Goal: Task Accomplishment & Management: Manage account settings

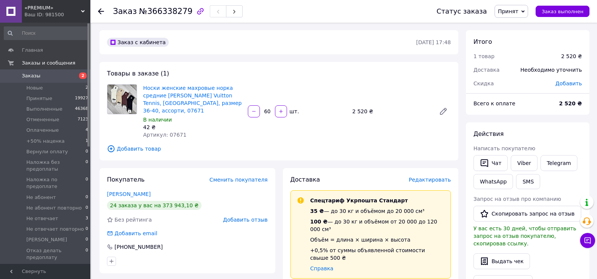
click at [141, 144] on span "Добавить товар" at bounding box center [279, 148] width 344 height 8
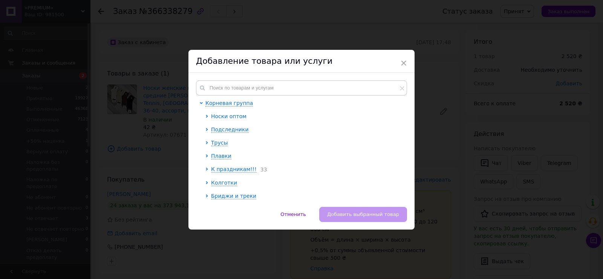
click at [206, 115] on icon at bounding box center [207, 116] width 2 height 3
click at [210, 144] on div at bounding box center [208, 135] width 6 height 47
click at [211, 141] on icon at bounding box center [212, 142] width 2 height 3
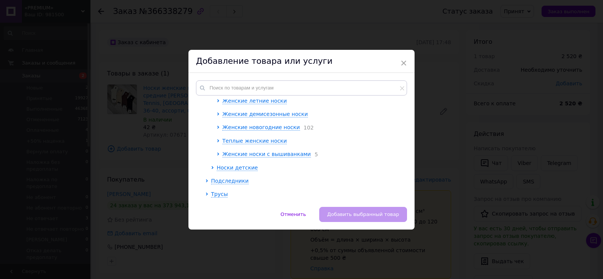
scroll to position [113, 0]
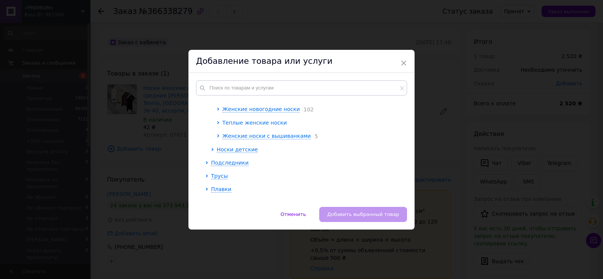
click at [217, 122] on icon at bounding box center [218, 122] width 3 height 3
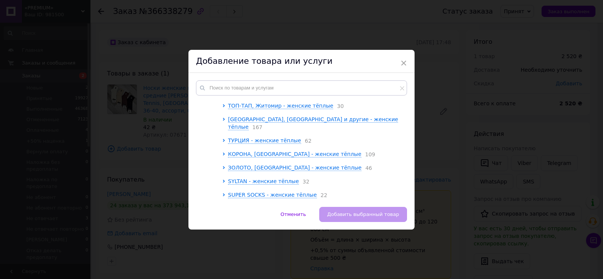
scroll to position [188, 0]
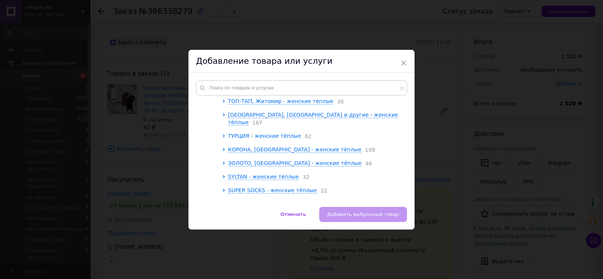
click at [223, 134] on icon at bounding box center [224, 135] width 2 height 3
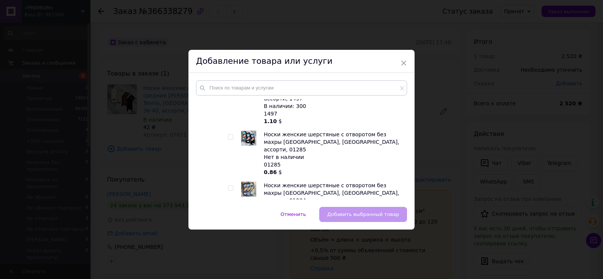
scroll to position [980, 0]
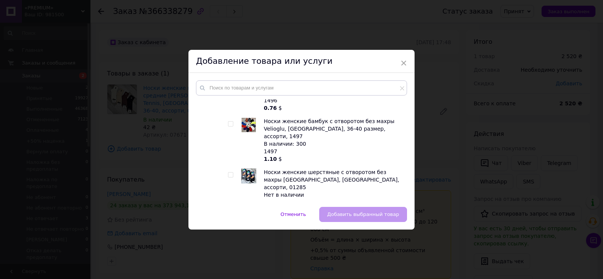
click at [230, 274] on input "checkbox" at bounding box center [230, 276] width 5 height 5
checkbox input "true"
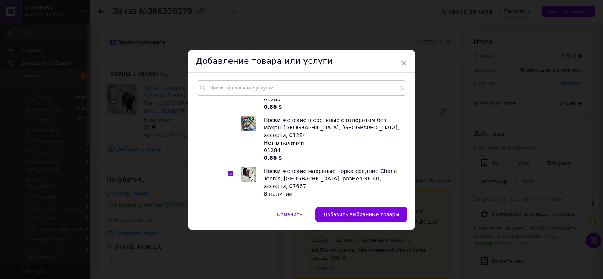
scroll to position [1093, 0]
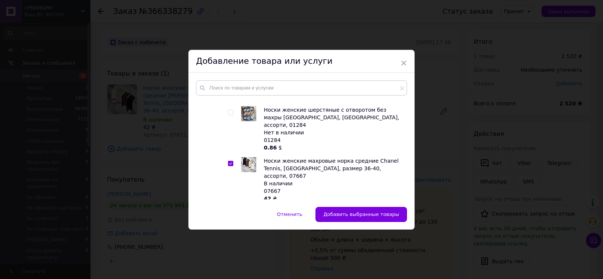
checkbox input "true"
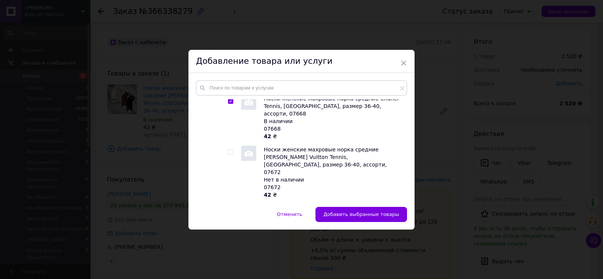
scroll to position [1168, 0]
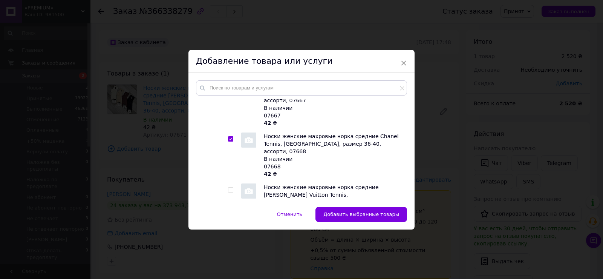
checkbox input "true"
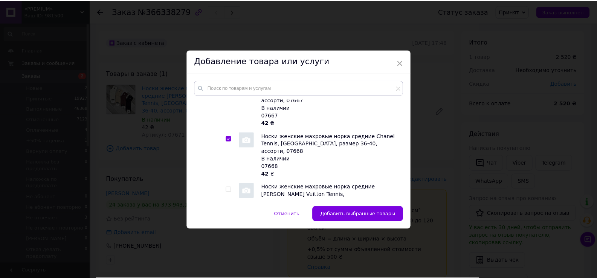
scroll to position [1206, 0]
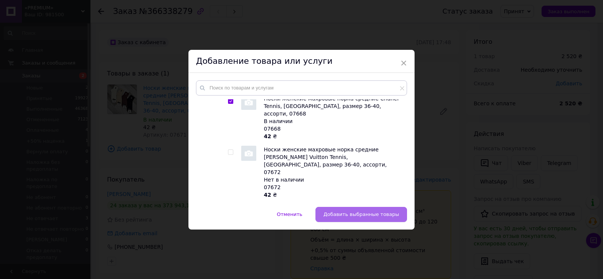
click at [363, 217] on span "Добавить выбранные товары" at bounding box center [361, 214] width 76 height 6
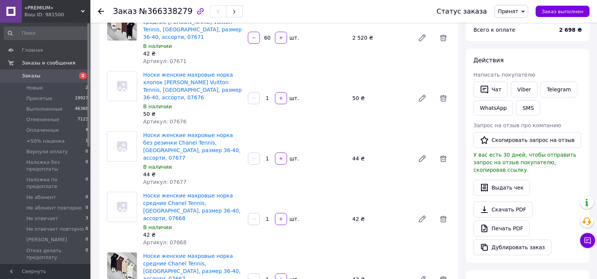
scroll to position [75, 0]
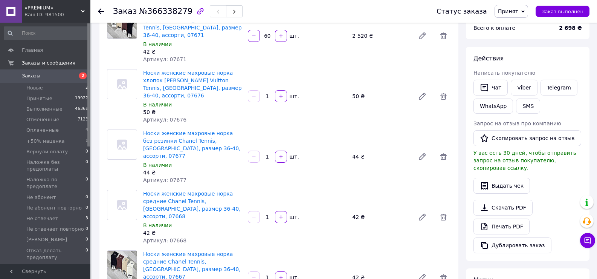
drag, startPoint x: 271, startPoint y: 135, endPoint x: 265, endPoint y: 137, distance: 6.3
click at [265, 154] on input "1" at bounding box center [268, 157] width 12 height 6
type input "60"
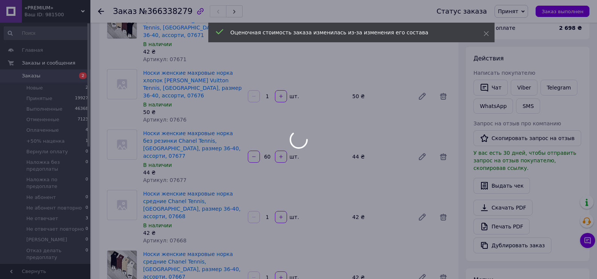
scroll to position [14, 0]
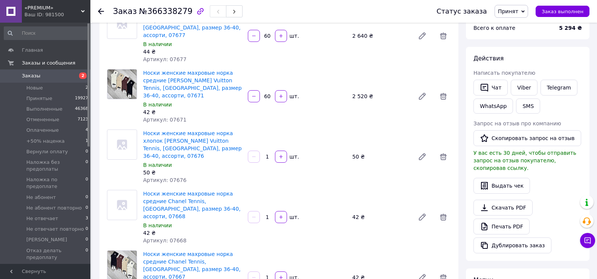
drag, startPoint x: 270, startPoint y: 135, endPoint x: 264, endPoint y: 137, distance: 5.9
click at [264, 154] on input "1" at bounding box center [268, 157] width 12 height 6
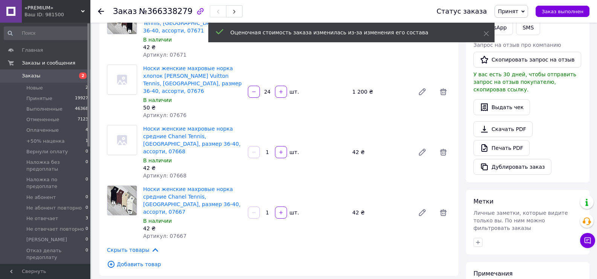
scroll to position [151, 0]
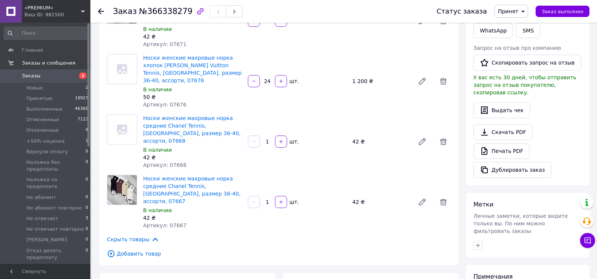
type input "24"
drag, startPoint x: 273, startPoint y: 168, endPoint x: 266, endPoint y: 169, distance: 6.8
click at [266, 199] on input "1" at bounding box center [268, 202] width 12 height 6
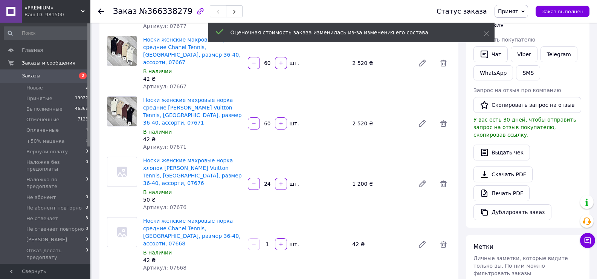
scroll to position [113, 0]
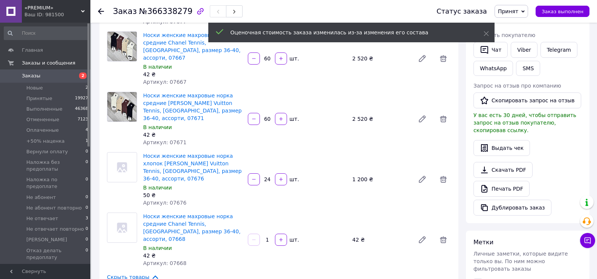
type input "60"
drag, startPoint x: 269, startPoint y: 205, endPoint x: 265, endPoint y: 206, distance: 4.2
click at [265, 237] on input "1" at bounding box center [268, 240] width 12 height 6
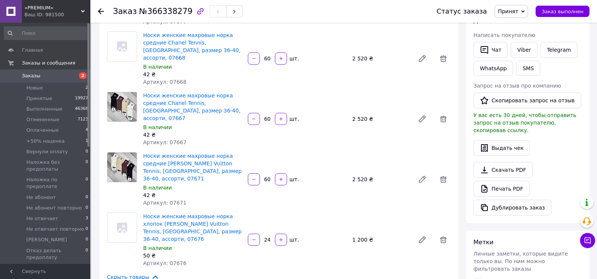
type input "60"
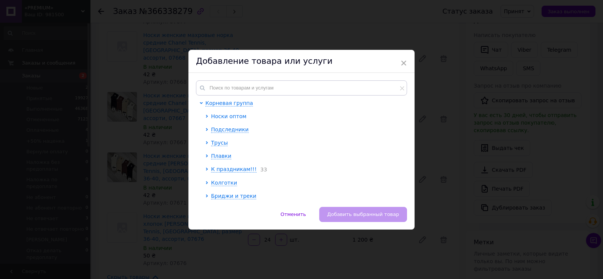
click at [206, 115] on icon at bounding box center [207, 116] width 2 height 3
click at [210, 141] on div at bounding box center [208, 135] width 6 height 47
click at [212, 142] on icon at bounding box center [212, 142] width 2 height 3
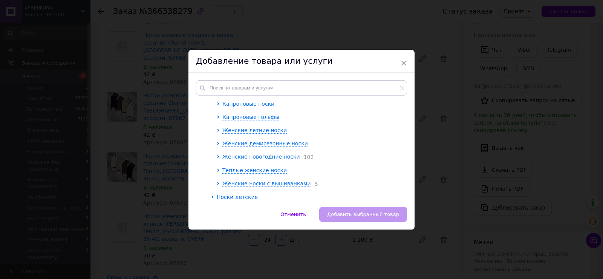
scroll to position [75, 0]
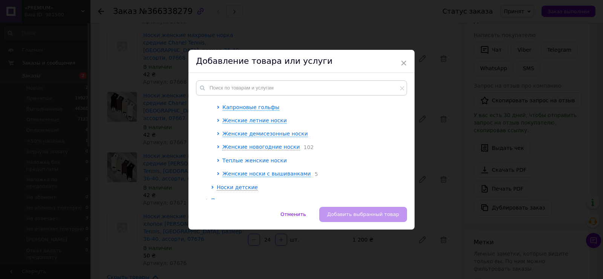
click at [217, 159] on icon at bounding box center [218, 160] width 3 height 3
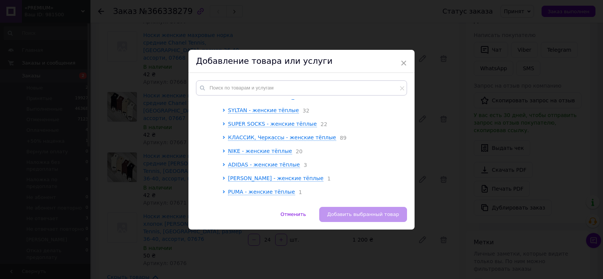
scroll to position [264, 0]
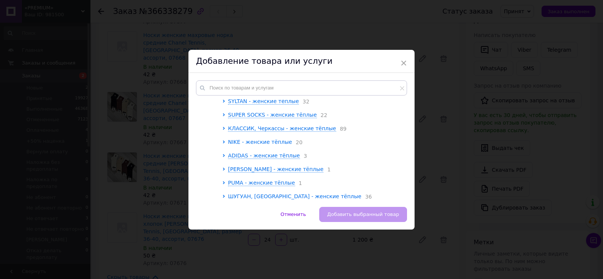
click at [245, 139] on span "NIKE - женские тёплые" at bounding box center [260, 142] width 64 height 6
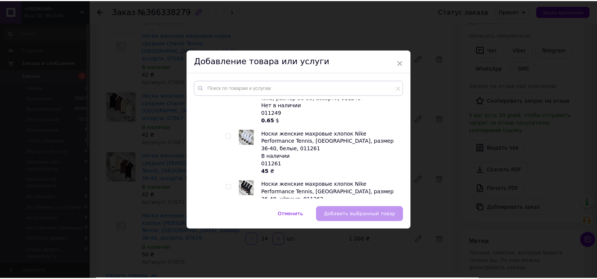
scroll to position [1055, 0]
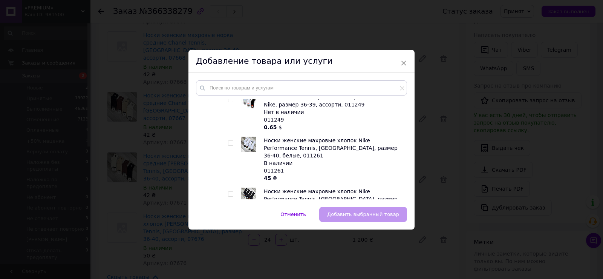
checkbox input "true"
click at [374, 213] on span "Добавить выбранный товар" at bounding box center [363, 214] width 72 height 6
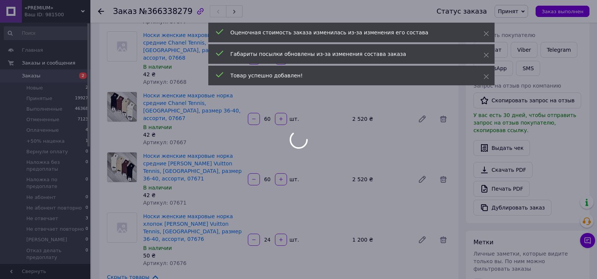
scroll to position [109, 0]
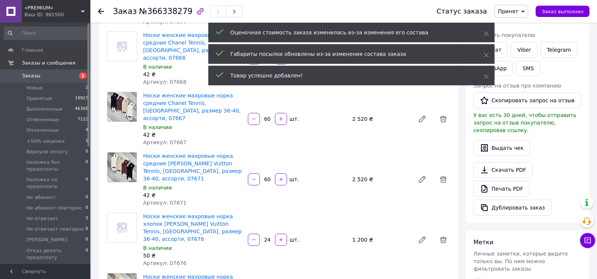
drag, startPoint x: 269, startPoint y: 259, endPoint x: 264, endPoint y: 262, distance: 5.9
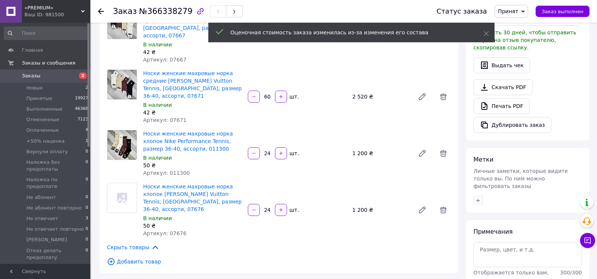
scroll to position [226, 0]
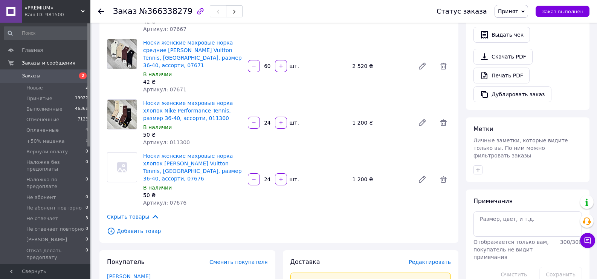
type input "24"
